Goal: Information Seeking & Learning: Find specific fact

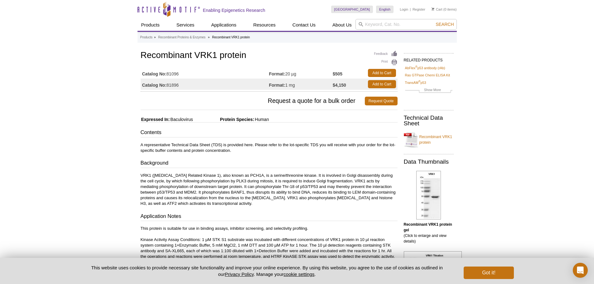
click at [182, 74] on td "Catalog No: 81096" at bounding box center [205, 72] width 128 height 11
click at [173, 72] on td "Catalog No: 81096" at bounding box center [205, 72] width 128 height 11
drag, startPoint x: 182, startPoint y: 74, endPoint x: 169, endPoint y: 74, distance: 13.4
click at [169, 74] on td "Catalog No: 81096" at bounding box center [205, 72] width 128 height 11
copy td "81096"
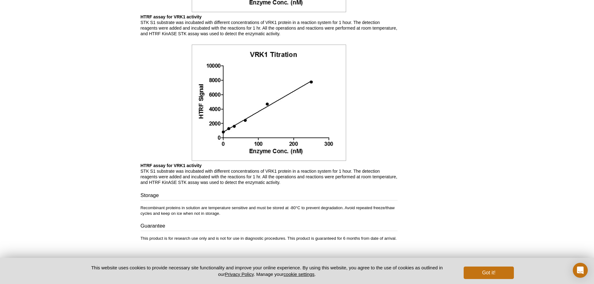
scroll to position [624, 0]
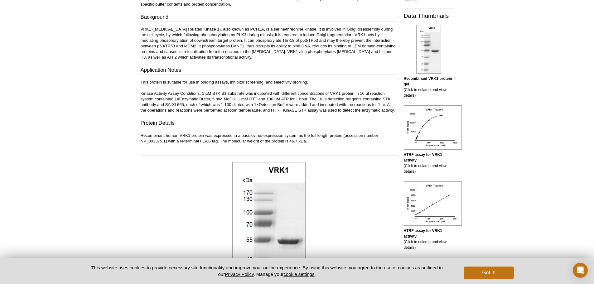
scroll to position [147, 0]
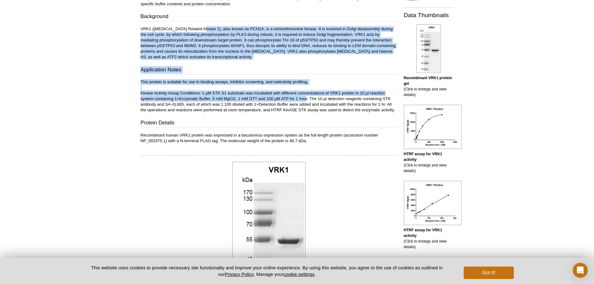
drag, startPoint x: 199, startPoint y: 30, endPoint x: 306, endPoint y: 100, distance: 128.1
click at [306, 100] on div "Contents A representative Technical Data Sheet (TDS) is provided here. Please r…" at bounding box center [269, 62] width 257 height 161
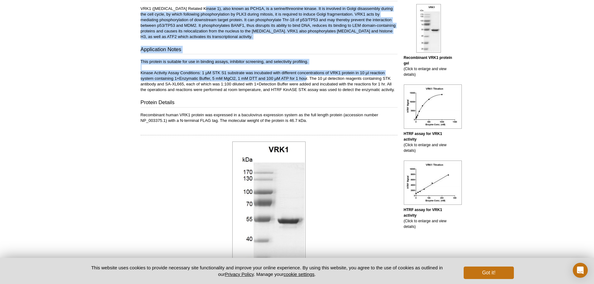
scroll to position [178, 0]
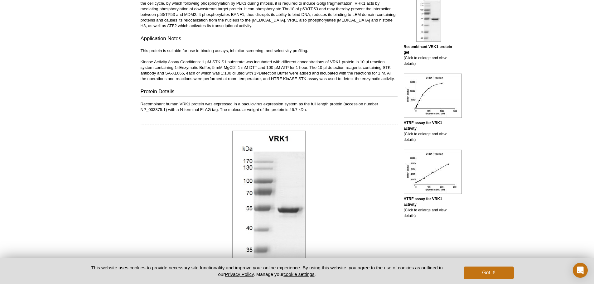
click at [199, 156] on div at bounding box center [269, 204] width 257 height 151
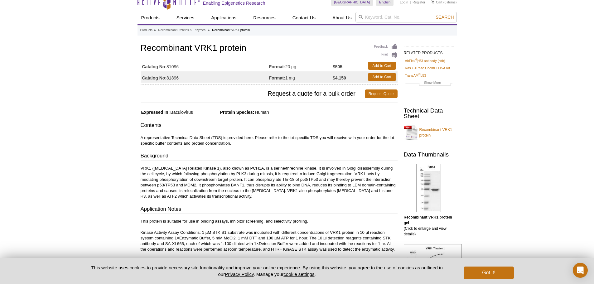
scroll to position [0, 0]
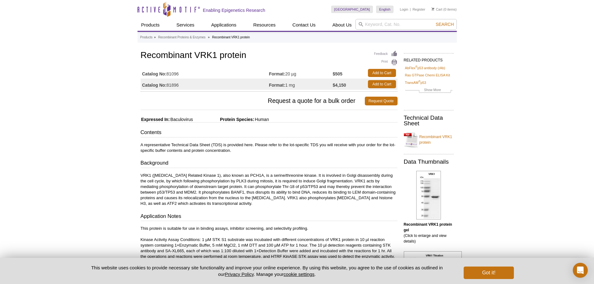
drag, startPoint x: 179, startPoint y: 73, endPoint x: 167, endPoint y: 73, distance: 11.9
click at [167, 73] on td "Catalog No: 81096" at bounding box center [205, 72] width 128 height 11
copy td "81096"
drag, startPoint x: 140, startPoint y: 56, endPoint x: 248, endPoint y: 49, distance: 108.1
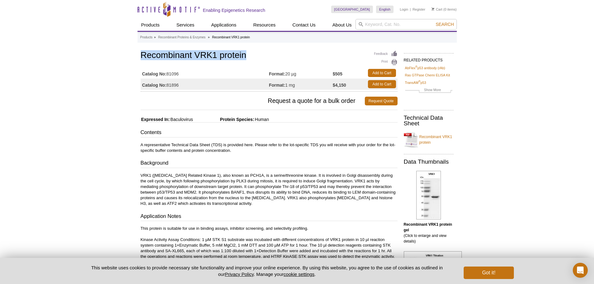
copy h1 "Recombinant VRK1 protein"
